Goal: Task Accomplishment & Management: Use online tool/utility

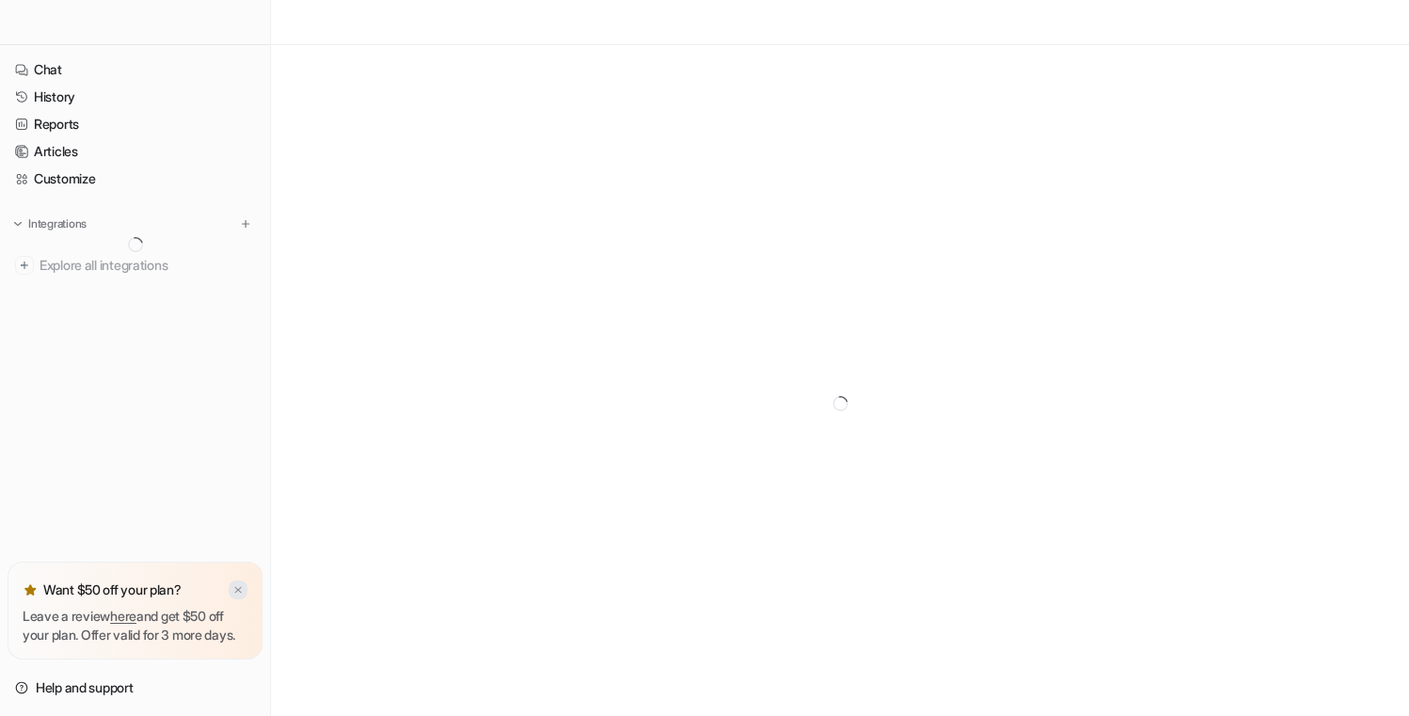
click at [233, 585] on img at bounding box center [238, 591] width 11 height 12
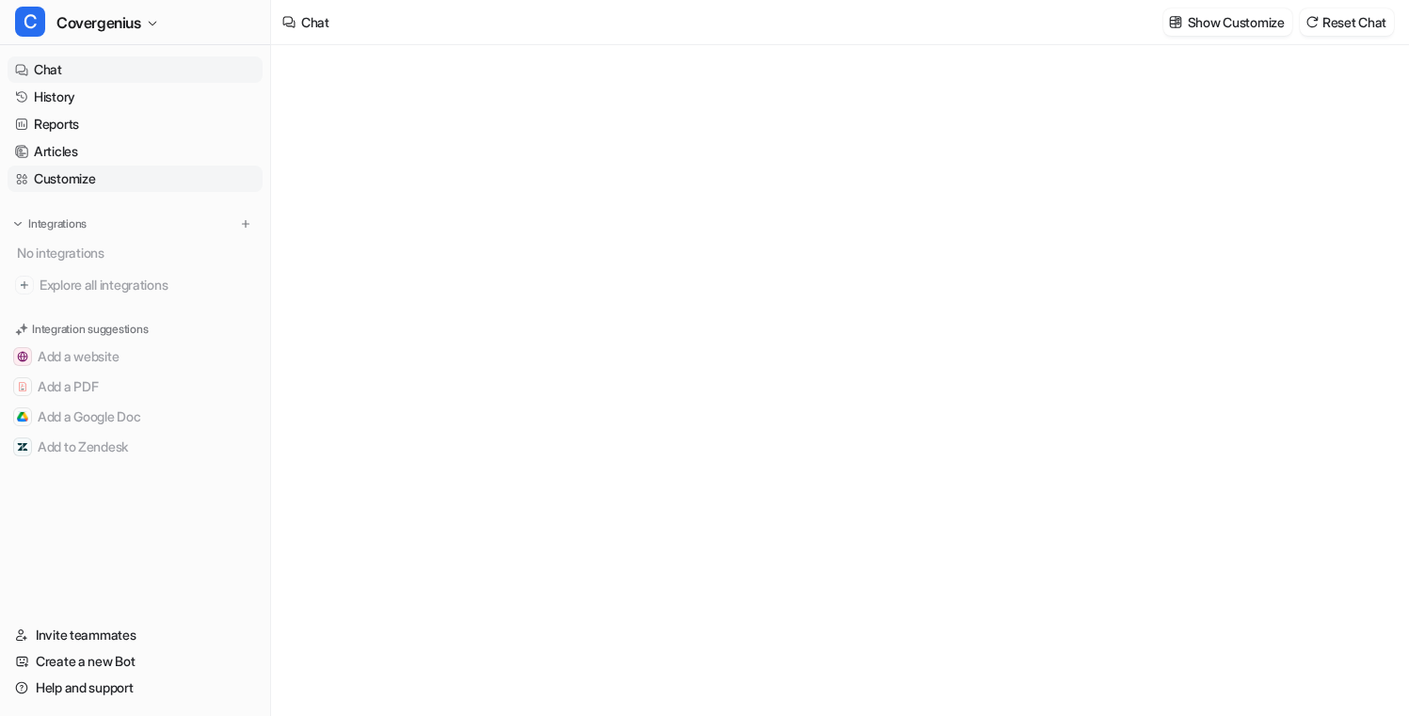
type textarea "**********"
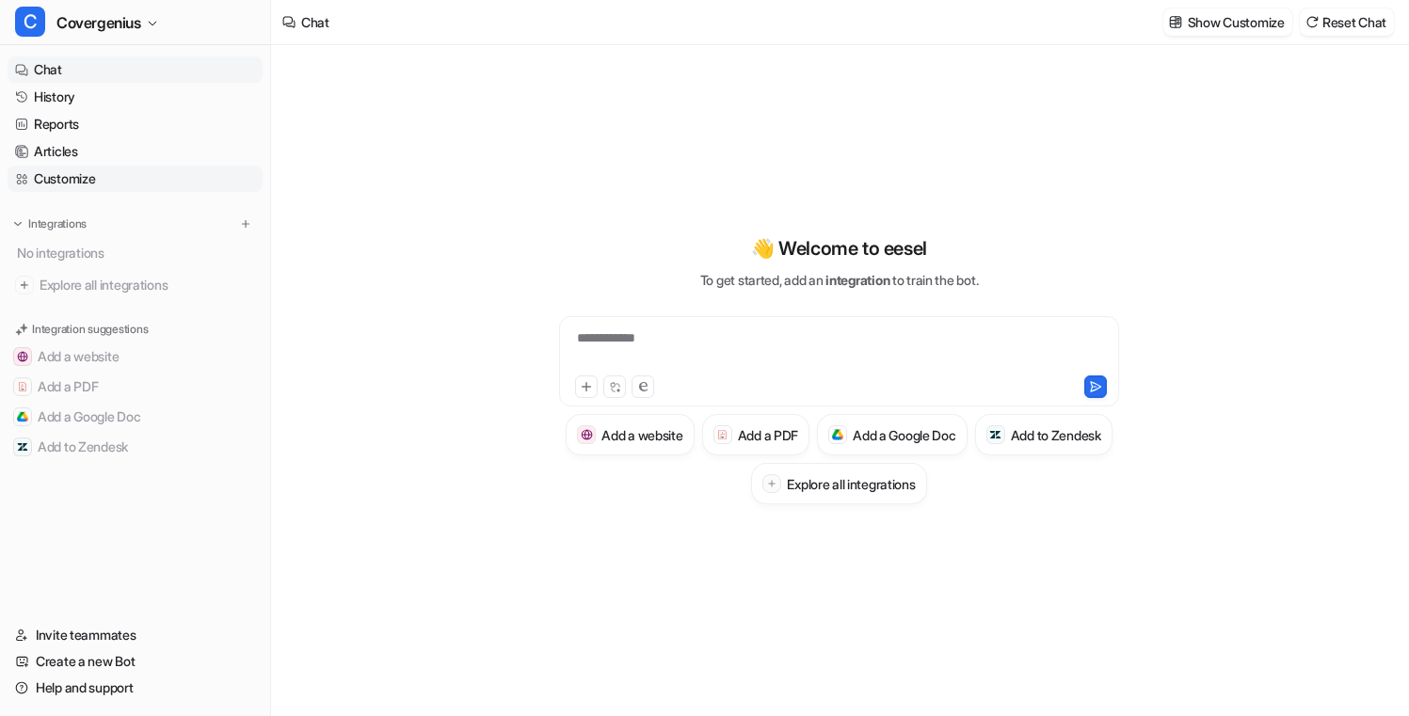
click at [78, 169] on link "Customize" at bounding box center [135, 179] width 255 height 26
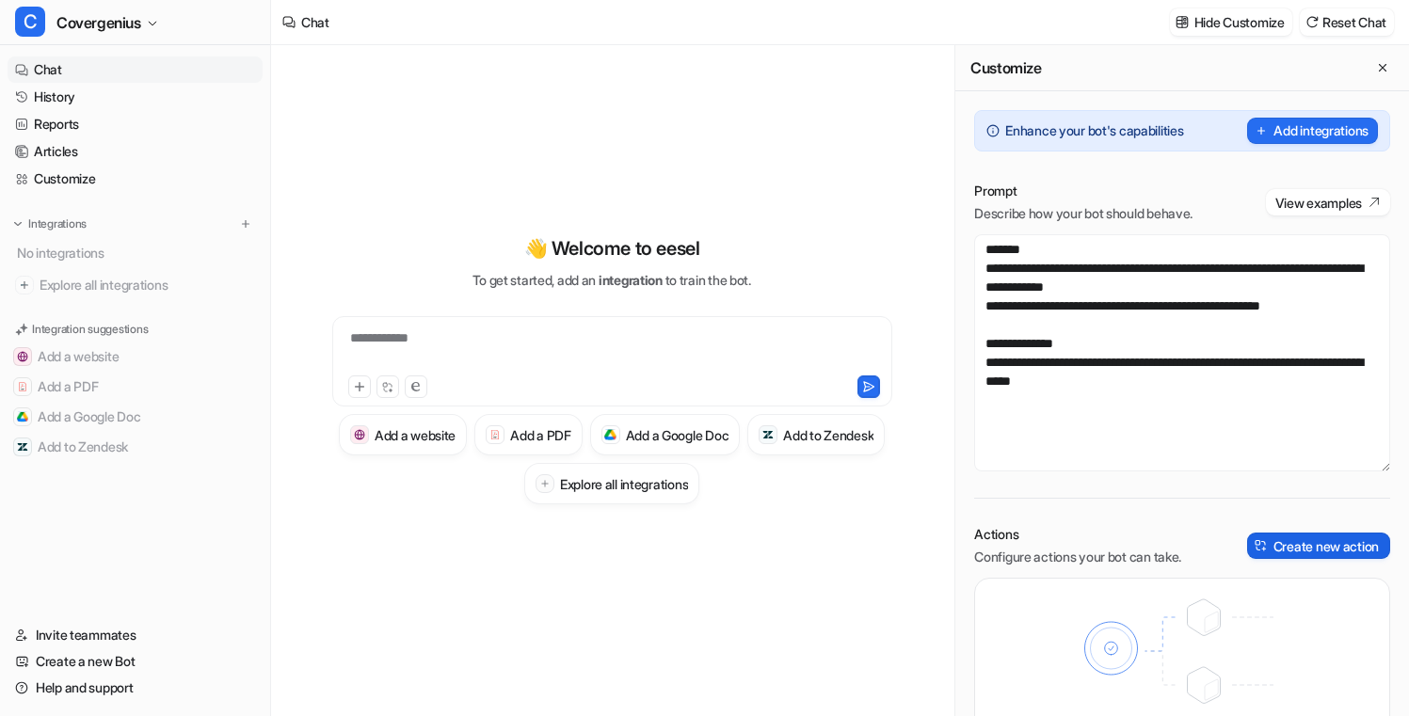
click at [1337, 545] on button "Create new action" at bounding box center [1318, 546] width 143 height 26
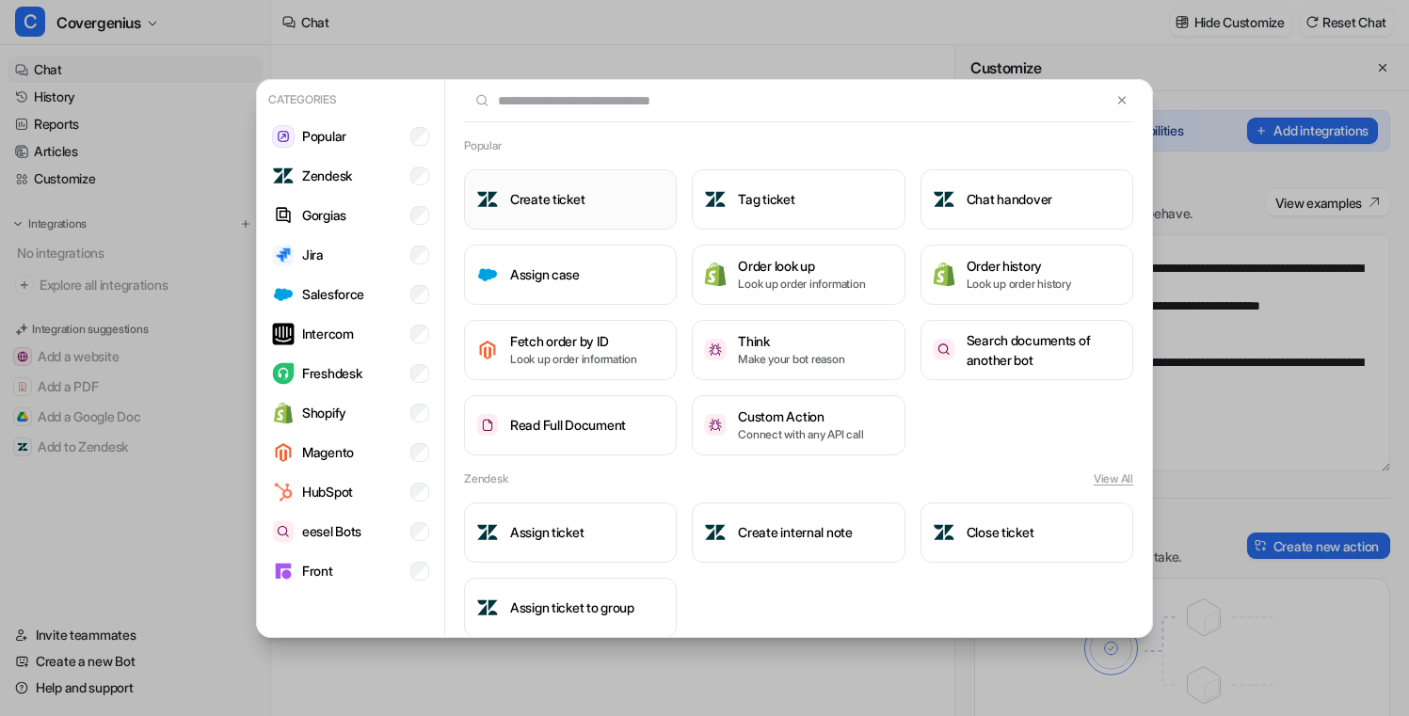
click at [608, 199] on button "Create ticket" at bounding box center [570, 199] width 213 height 60
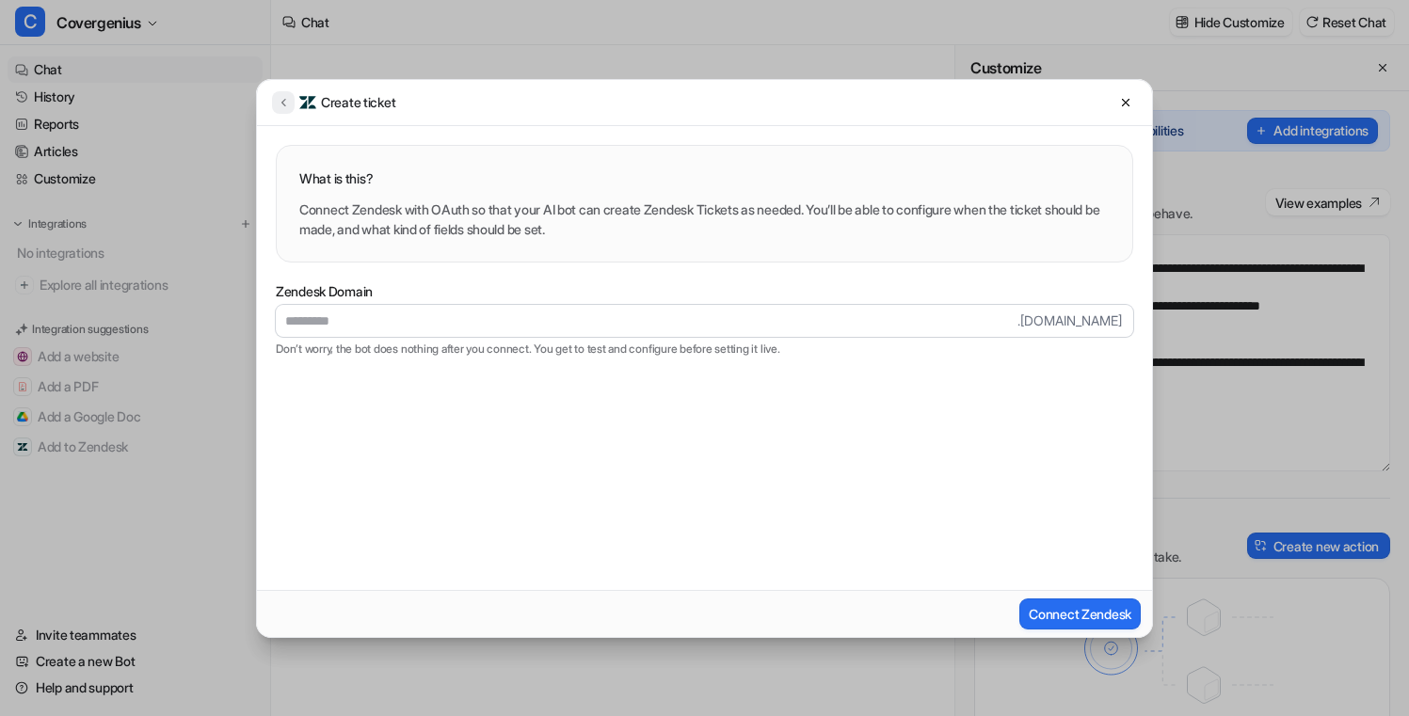
click at [274, 109] on button at bounding box center [283, 102] width 23 height 23
